Goal: Task Accomplishment & Management: Manage account settings

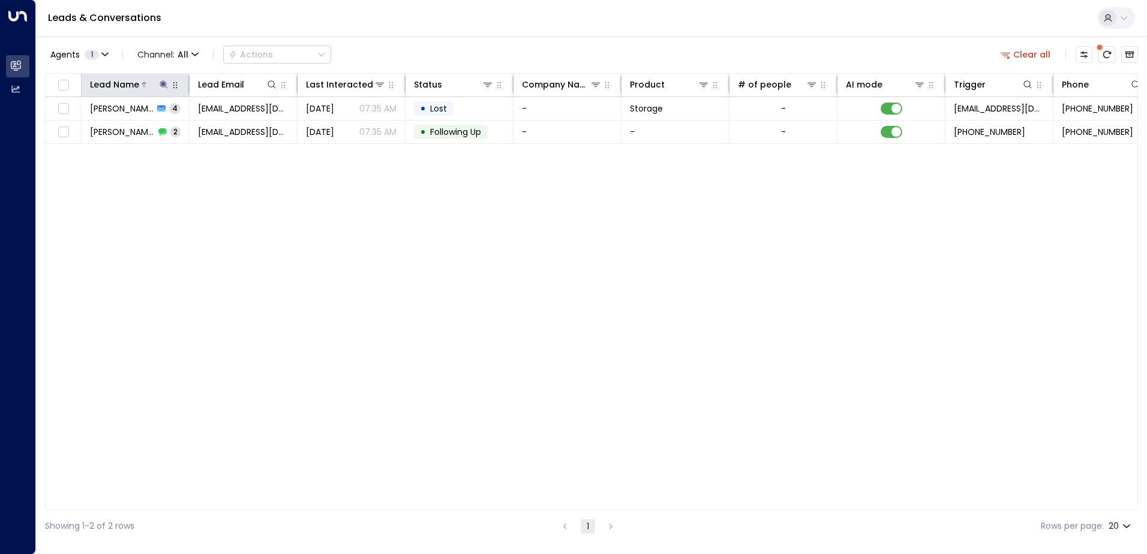
click at [164, 85] on icon at bounding box center [164, 84] width 8 height 8
drag, startPoint x: 241, startPoint y: 131, endPoint x: 215, endPoint y: 138, distance: 26.0
click at [241, 131] on icon "button" at bounding box center [239, 128] width 8 height 8
click at [188, 134] on input "text" at bounding box center [164, 128] width 166 height 22
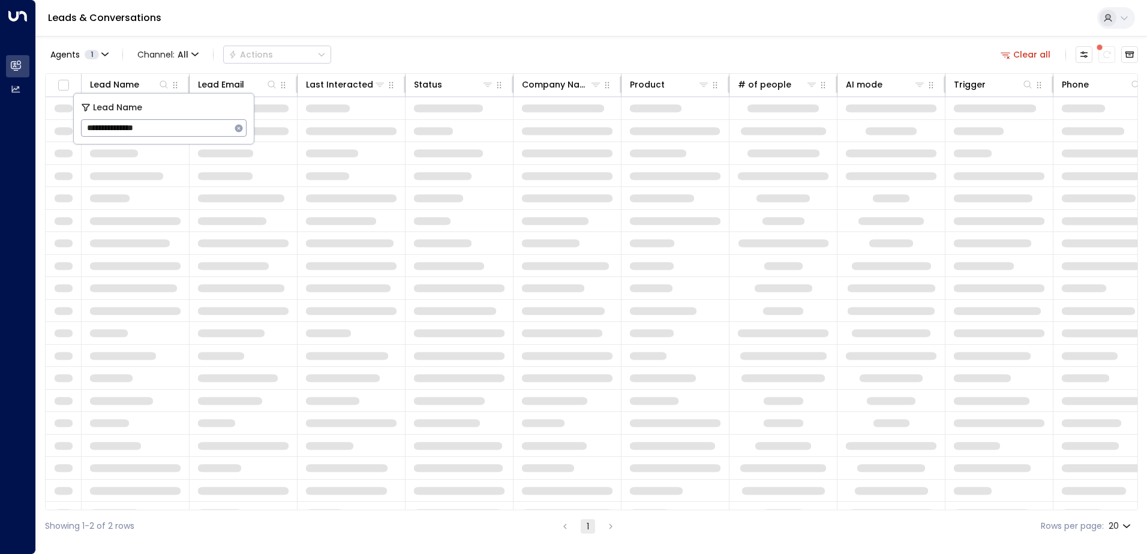
type input "**********"
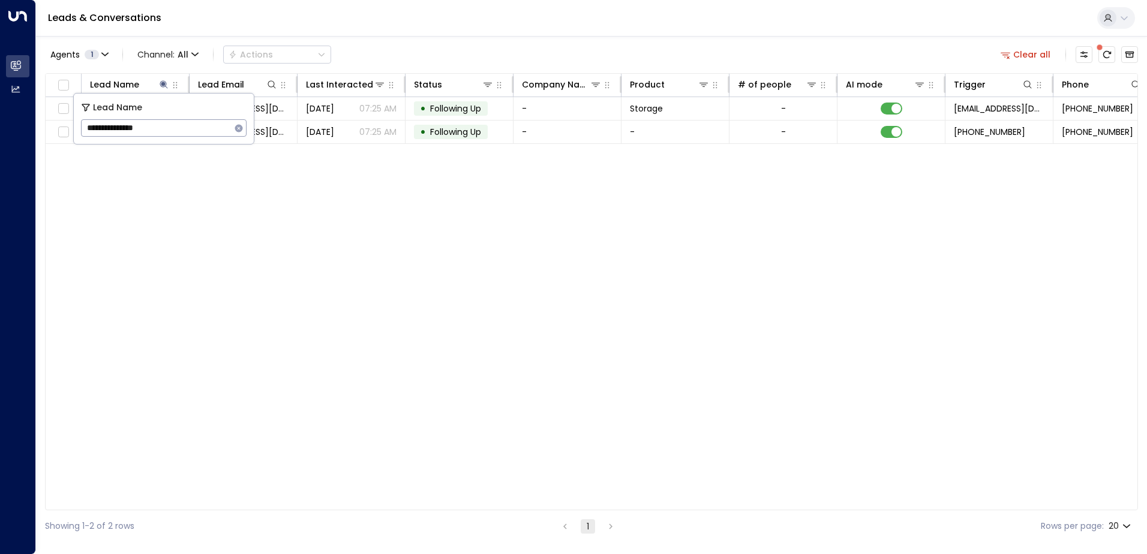
click at [294, 192] on div "Lead Name Lead Email Last Interacted Status Company Name Product # of people AI…" at bounding box center [591, 291] width 1093 height 437
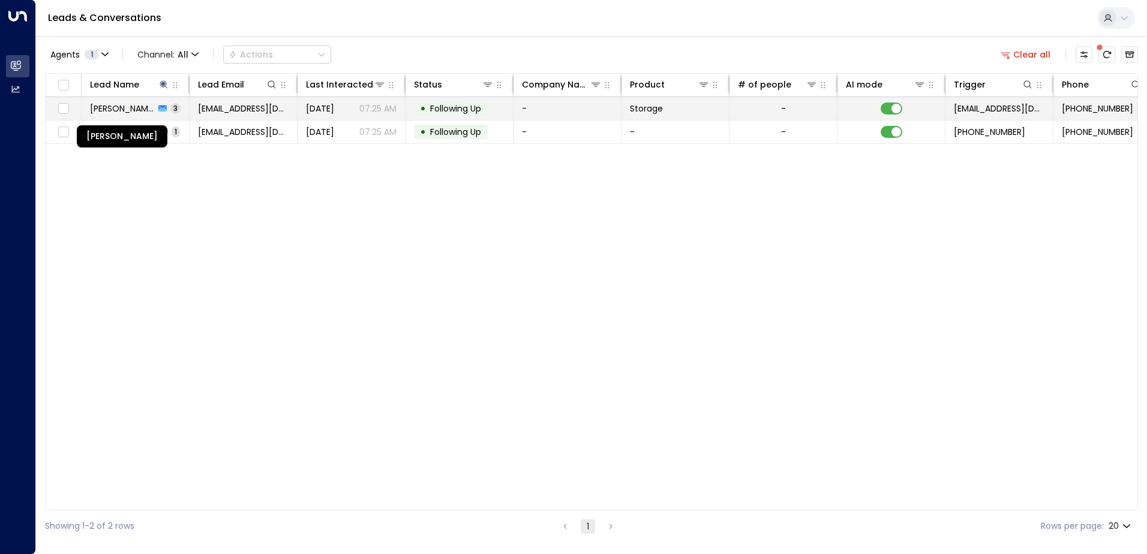
click at [141, 114] on span "[PERSON_NAME]" at bounding box center [122, 109] width 65 height 12
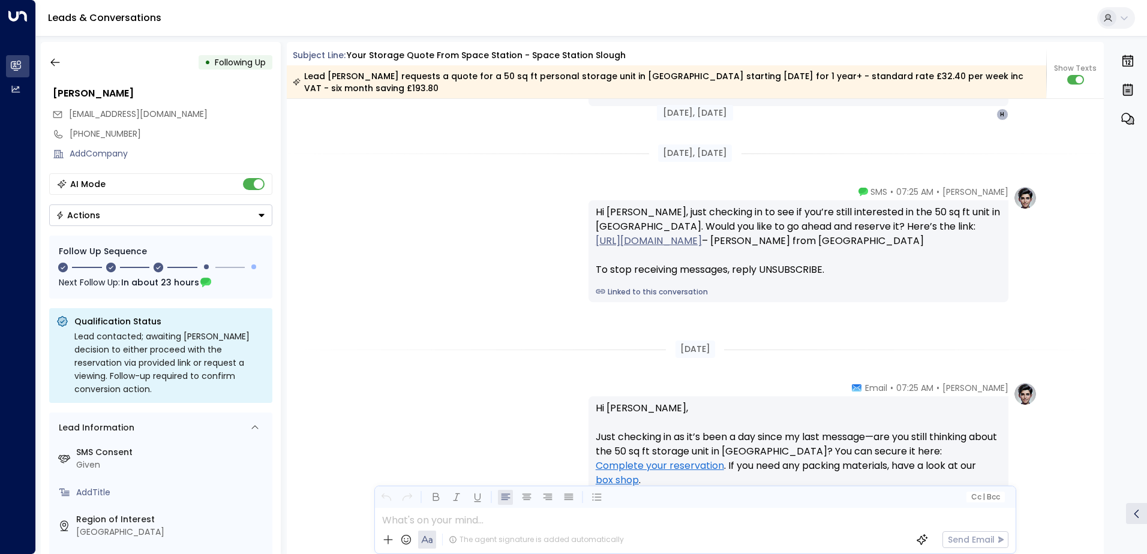
scroll to position [1393, 0]
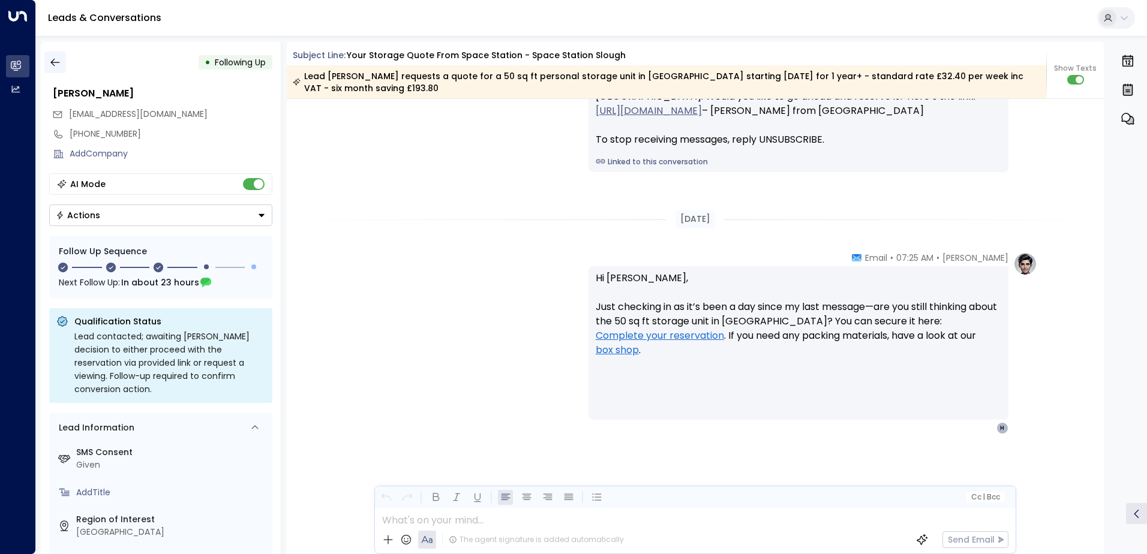
click at [58, 57] on icon "button" at bounding box center [55, 62] width 12 height 12
